Goal: Task Accomplishment & Management: Manage account settings

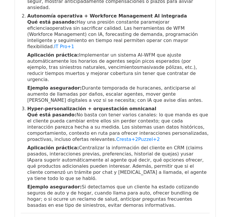
scroll to position [1292, 0]
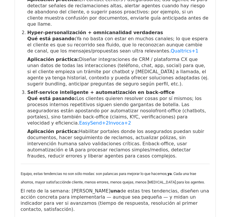
scroll to position [204, 0]
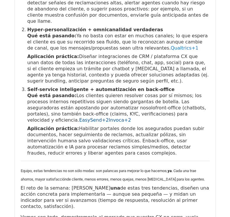
scroll to position [272, 0]
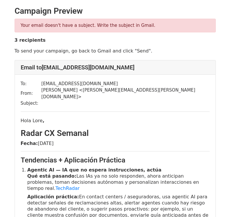
click at [41, 100] on td at bounding box center [125, 103] width 168 height 7
click at [218, 30] on div "Your email doesn't have a subject. Write the subject in Gmail. 3 recipients To …" at bounding box center [115, 36] width 210 height 35
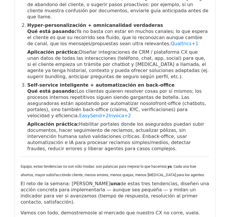
scroll to position [340, 0]
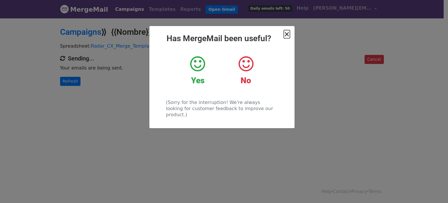
click at [285, 34] on span "×" at bounding box center [287, 34] width 6 height 8
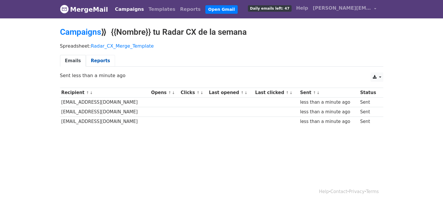
click at [96, 64] on link "Reports" at bounding box center [100, 61] width 29 height 12
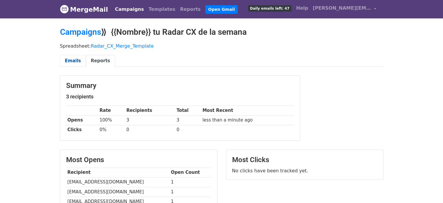
click at [80, 62] on link "Emails" at bounding box center [73, 61] width 26 height 12
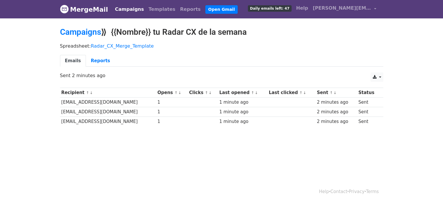
click at [240, 138] on body "MergeMail Campaigns Templates Reports Open Gmail Daily emails left: 47 Help fer…" at bounding box center [221, 77] width 443 height 154
click at [96, 61] on link "Reports" at bounding box center [100, 61] width 29 height 12
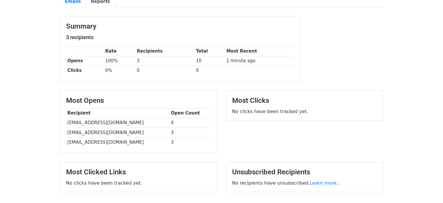
scroll to position [100, 0]
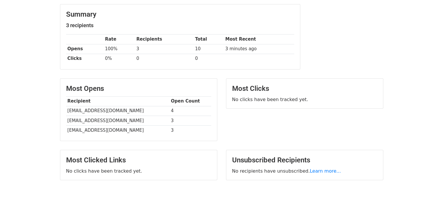
scroll to position [70, 0]
